Goal: Communication & Community: Participate in discussion

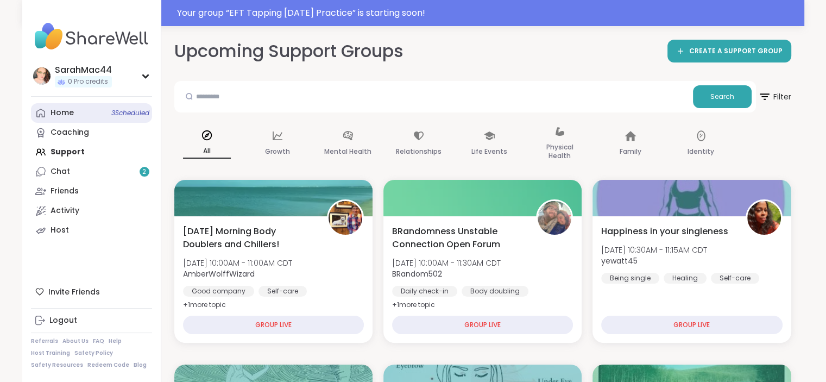
click at [113, 117] on span "3 Scheduled" at bounding box center [130, 113] width 38 height 9
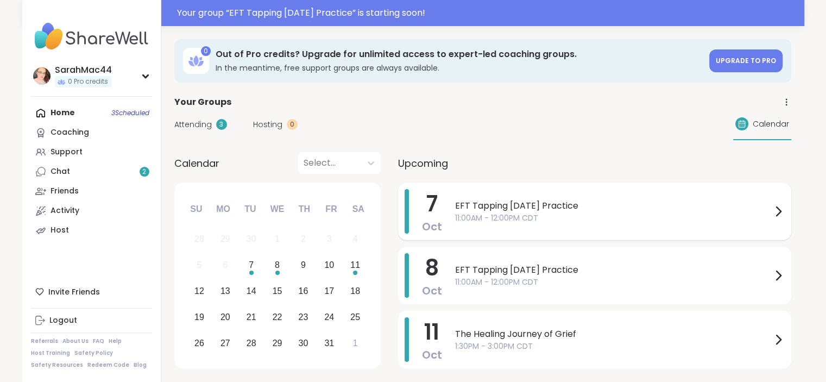
click at [528, 228] on div "EFT Tapping [DATE] Practice 11:00AM - 12:00PM CDT" at bounding box center [620, 211] width 330 height 45
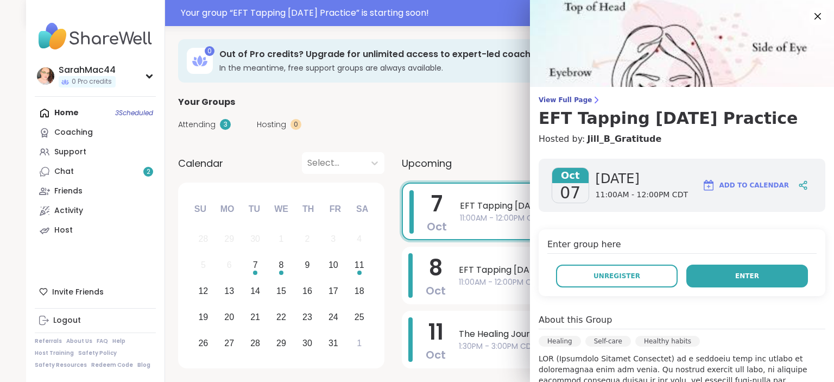
click at [724, 265] on button "Enter" at bounding box center [748, 276] width 122 height 23
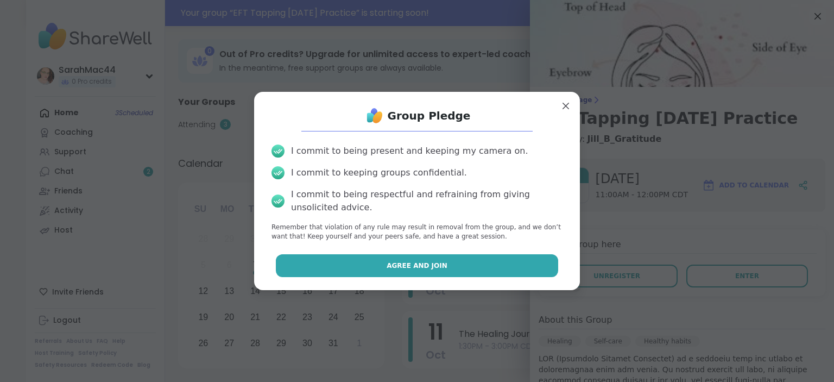
click at [478, 256] on button "Agree and Join" at bounding box center [417, 265] width 283 height 23
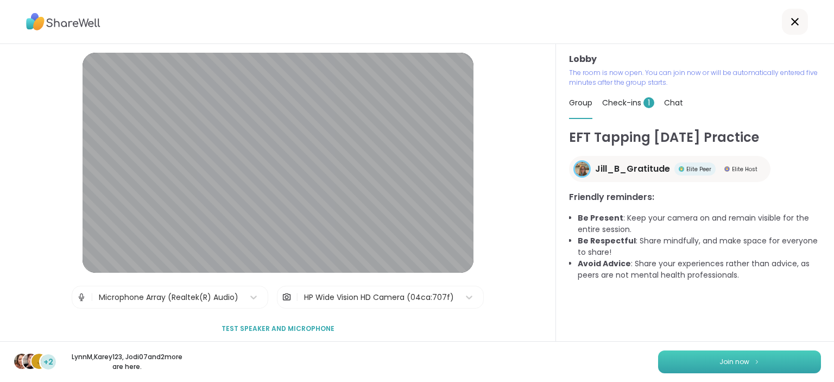
click at [728, 361] on span "Join now" at bounding box center [735, 362] width 30 height 10
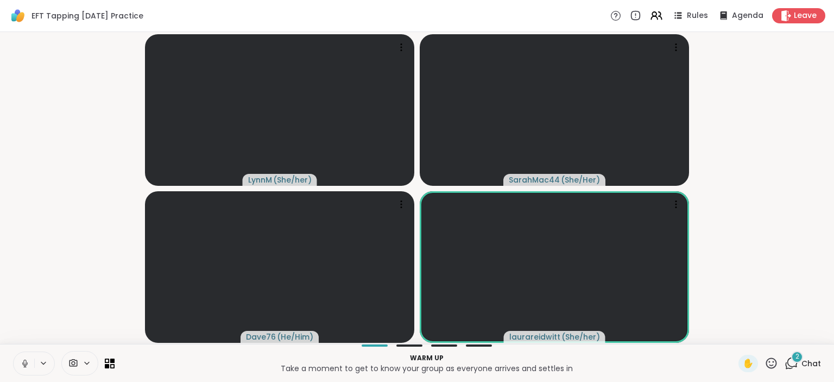
click at [21, 362] on icon at bounding box center [25, 364] width 10 height 10
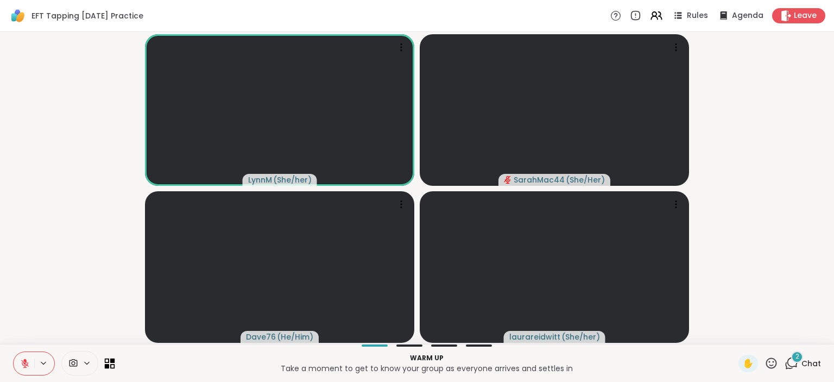
click at [111, 362] on icon at bounding box center [112, 360] width 5 height 5
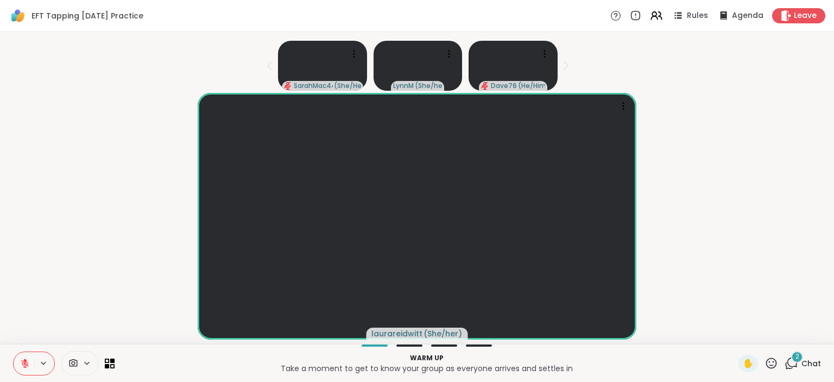
click at [792, 362] on div "2" at bounding box center [798, 357] width 12 height 12
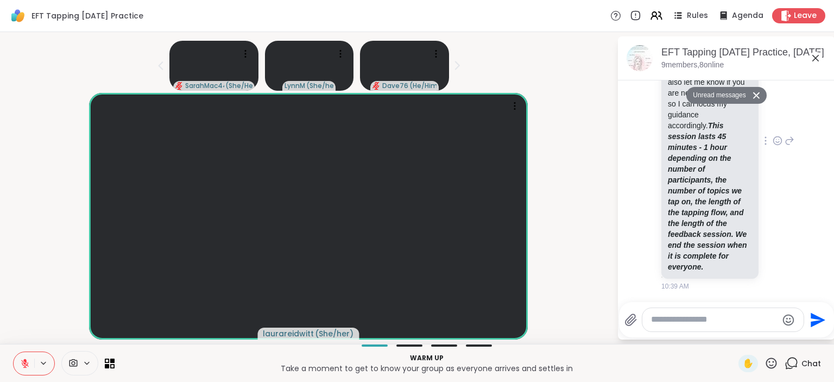
scroll to position [453, 0]
click at [739, 323] on textarea "Type your message" at bounding box center [714, 319] width 127 height 11
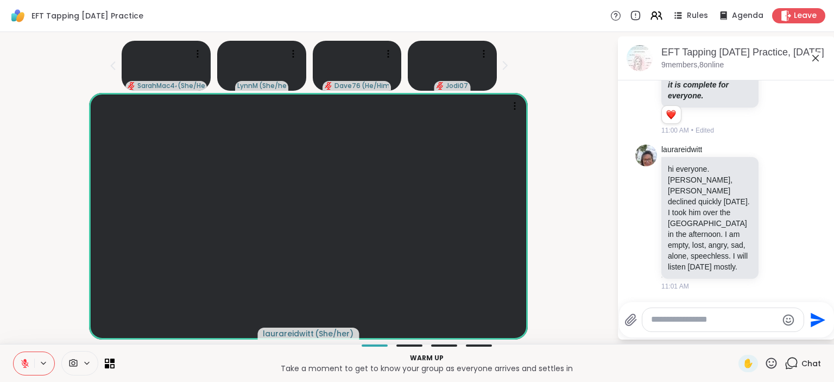
scroll to position [598, 0]
click at [680, 322] on textarea "Type your message" at bounding box center [714, 319] width 127 height 11
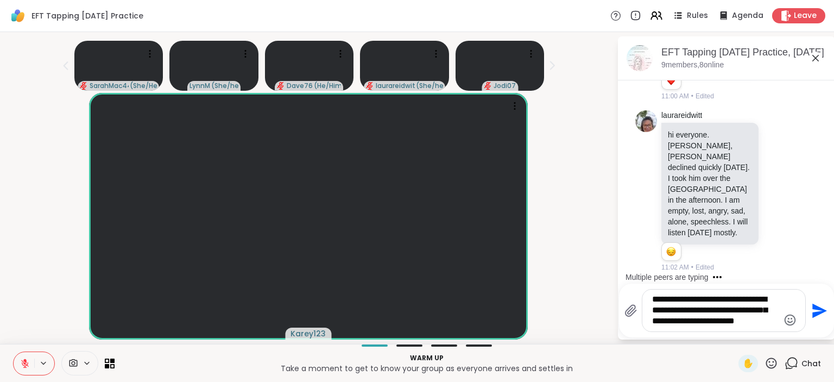
type textarea "**********"
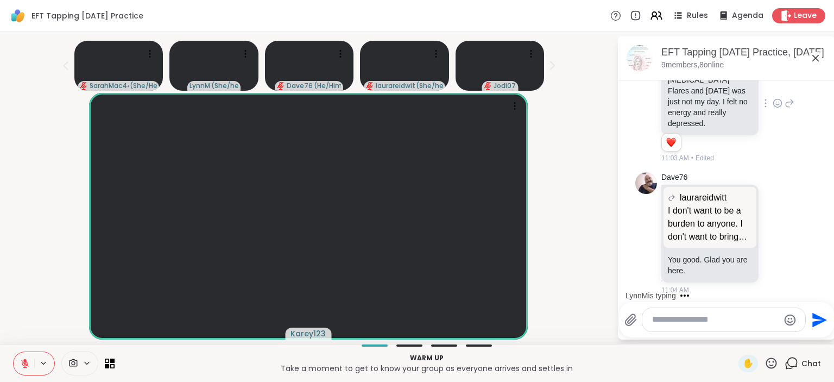
scroll to position [1079, 0]
click at [549, 65] on icon at bounding box center [552, 65] width 11 height 11
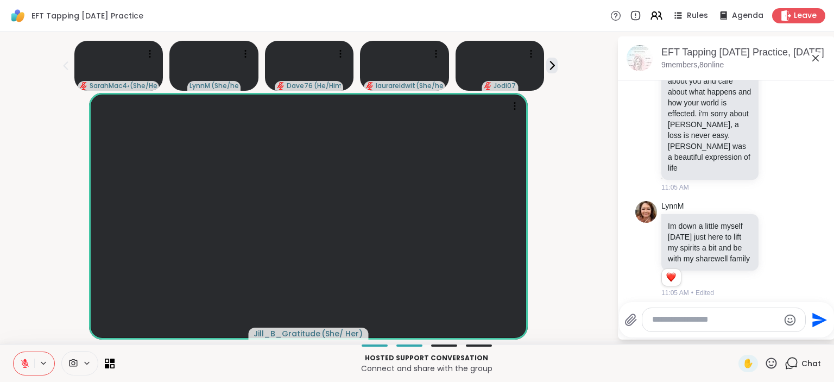
scroll to position [1469, 0]
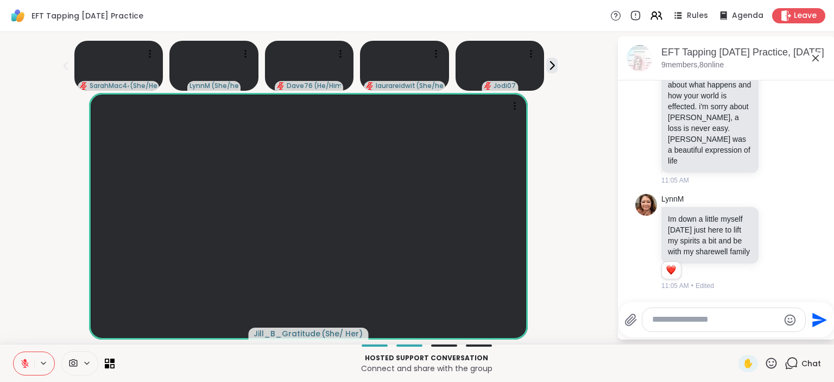
click at [695, 320] on textarea "Type your message" at bounding box center [715, 319] width 127 height 11
type textarea "*"
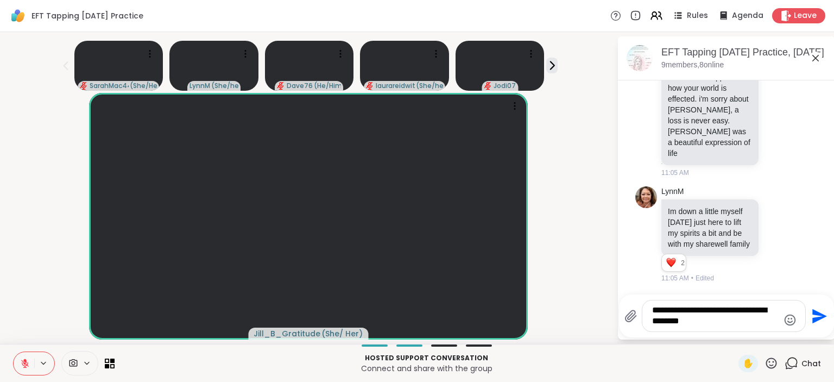
type textarea "**********"
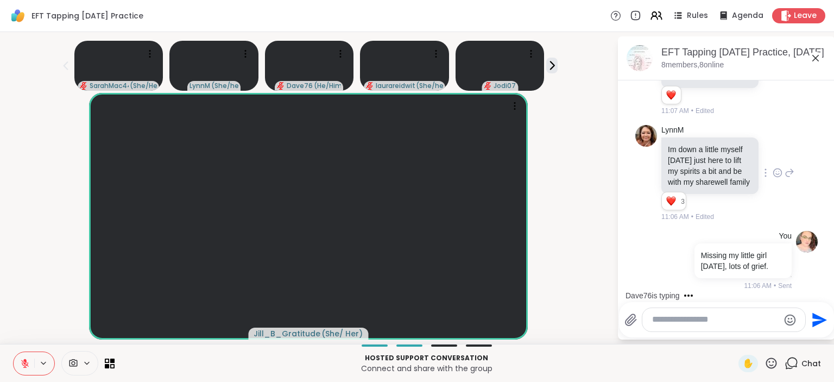
scroll to position [1553, 0]
click at [697, 319] on textarea "Type your message" at bounding box center [715, 319] width 127 height 11
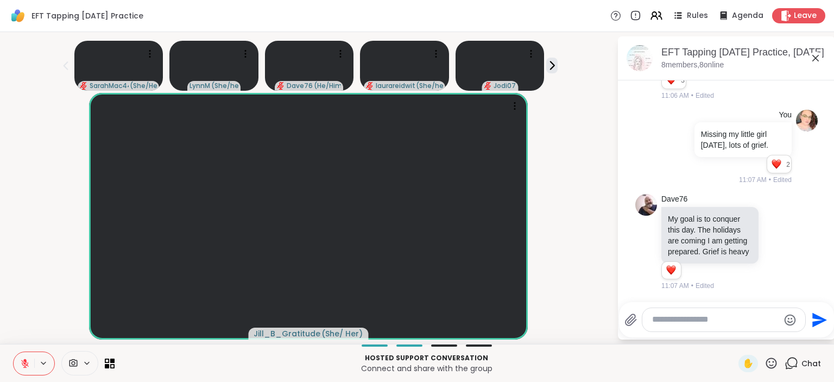
scroll to position [1685, 0]
click at [725, 323] on textarea "Type your message" at bounding box center [715, 319] width 127 height 11
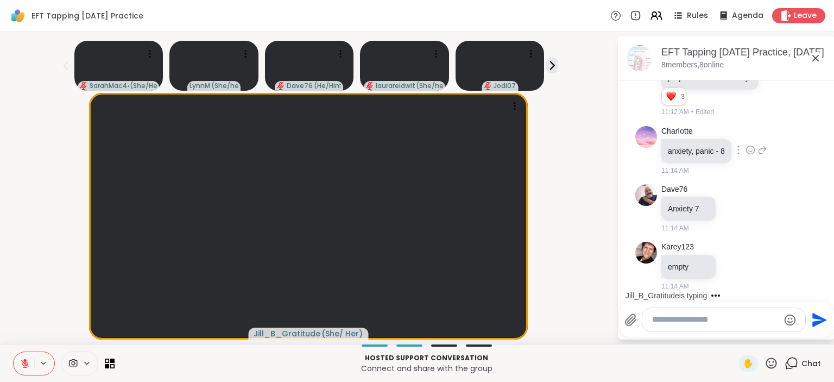
scroll to position [1979, 0]
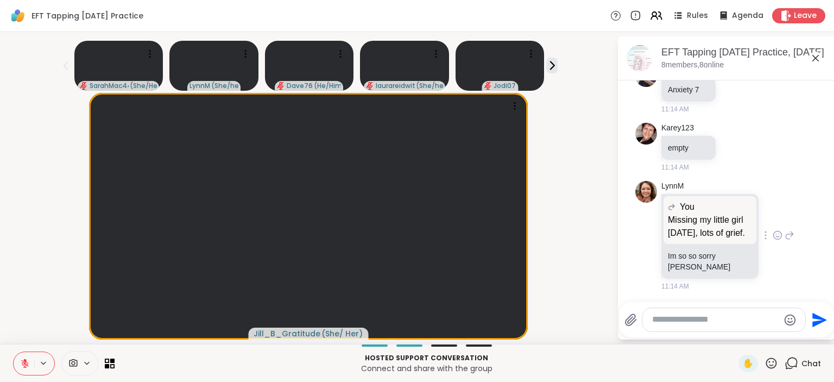
click at [773, 238] on icon at bounding box center [778, 235] width 10 height 11
click at [773, 221] on div "Select Reaction: Heart" at bounding box center [778, 218] width 10 height 10
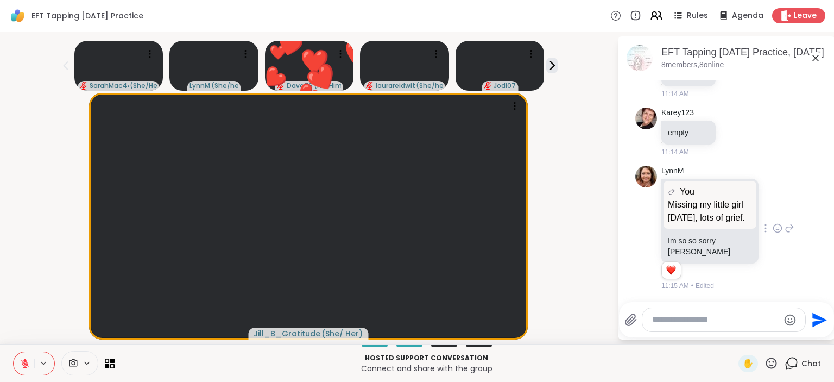
click at [717, 319] on textarea "Type your message" at bounding box center [715, 319] width 127 height 11
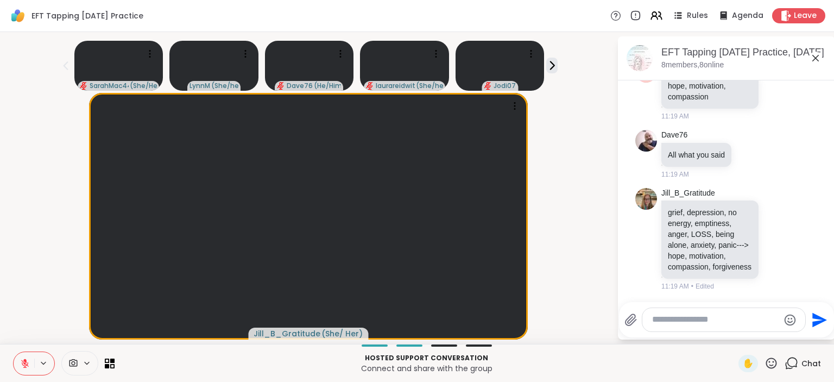
scroll to position [7, 0]
